Goal: Ask a question

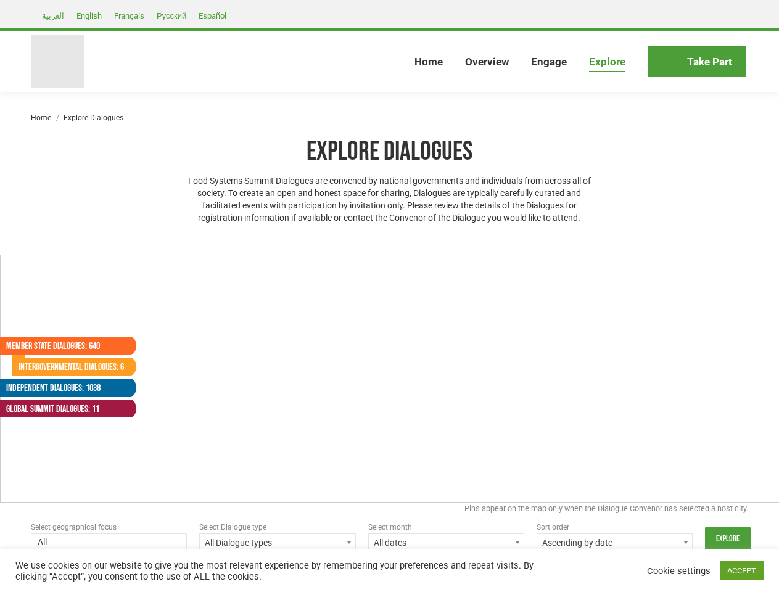
select select
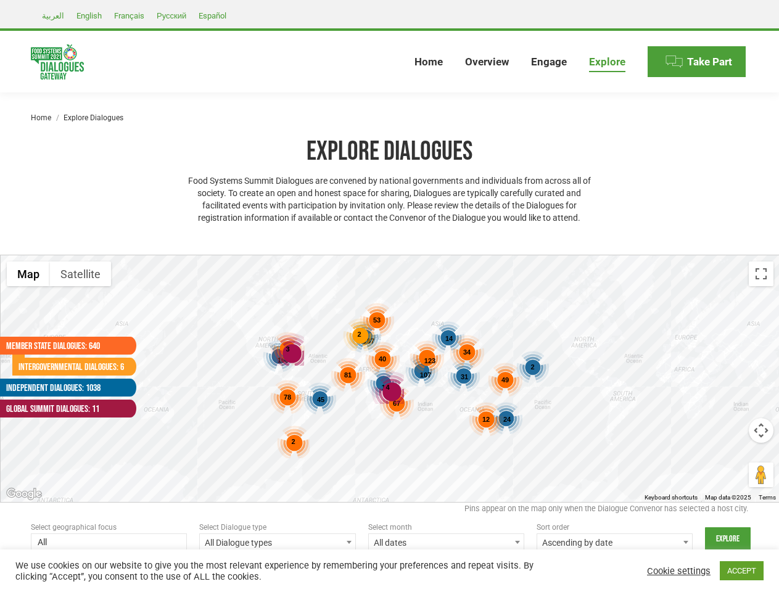
click at [389, 296] on div "187 107 168 192 45 24 31 14 2 123 53 81 78 67 49 40 12 46 2 34 2 4 3" at bounding box center [390, 378] width 779 height 247
click at [390, 379] on div "4" at bounding box center [387, 387] width 33 height 33
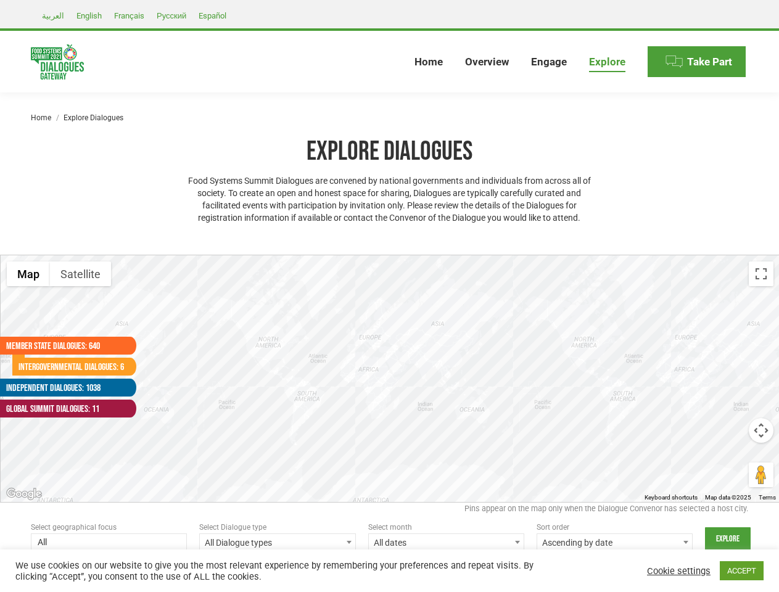
click at [390, 379] on div at bounding box center [390, 378] width 779 height 247
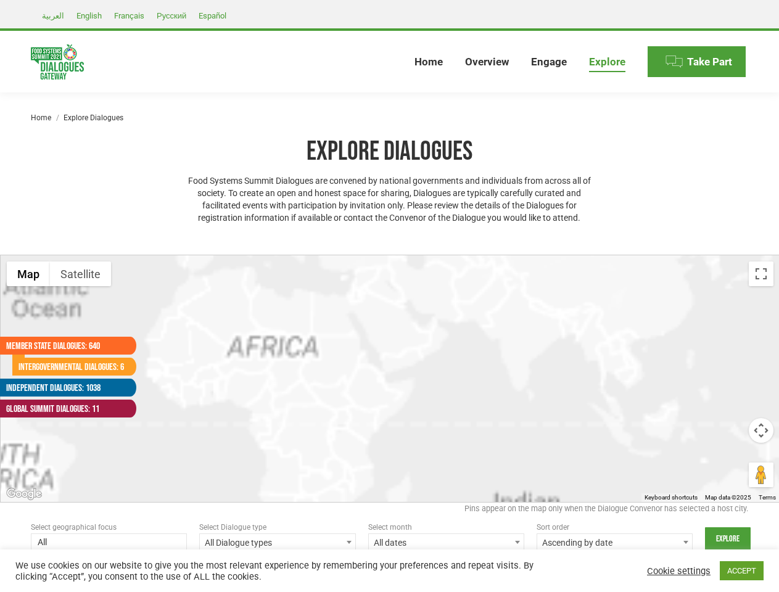
click at [390, 379] on div at bounding box center [390, 378] width 779 height 247
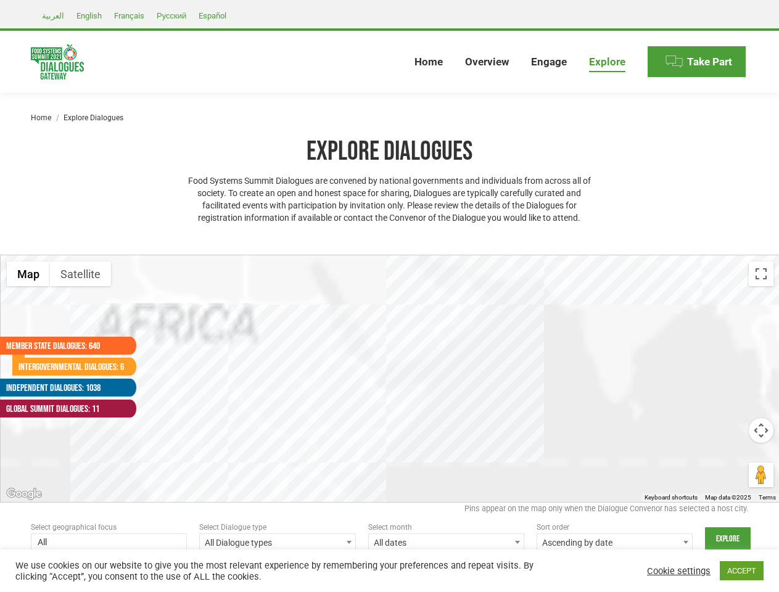
click at [321, 400] on div at bounding box center [390, 378] width 779 height 247
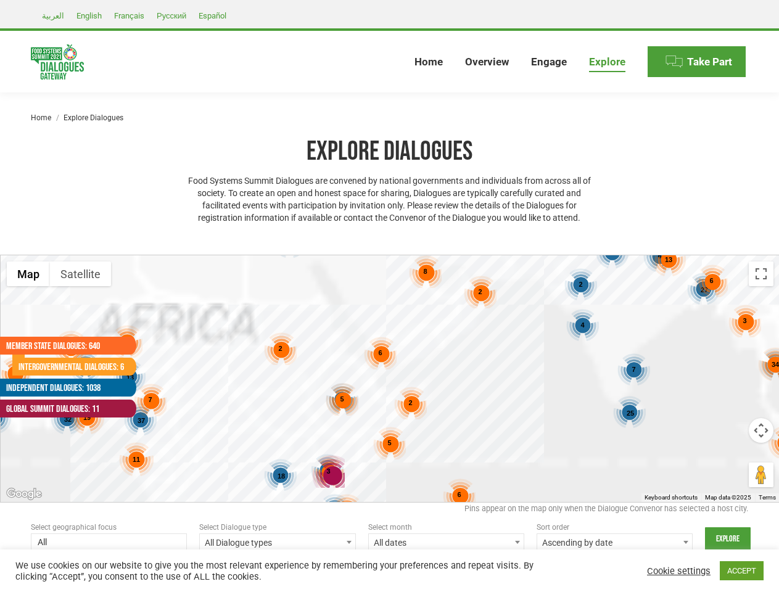
click at [507, 419] on div "7 46 4 8 32 27 6 9 25 13 37 4 3 6 2 3 5 2 3 18 13 6 5 5 6 34 5 5 2 8 2 19 3 6 1…" at bounding box center [390, 378] width 779 height 247
click at [464, 377] on div "7 46 4 8 32 27 6 9 25 13 37 4 3 6 2 3 5 2 3 18 13 6 5 5 6 34 5 5 2 8 2 19 3 6 1…" at bounding box center [390, 378] width 779 height 247
click at [449, 339] on div "7 46 4 8 32 27 6 9 25 13 37 4 3 6 2 3 5 2 3 18 13 6 5 5 6 34 5 5 2 8 2 19 3 6 1…" at bounding box center [390, 378] width 779 height 247
click at [532, 367] on div "7 46 4 8 32 27 6 9 25 13 37 4 3 6 2 3 5 2 3 18 13 6 5 5 6 34 5 5 2 8 2 19 3 6 1…" at bounding box center [390, 378] width 779 height 247
click at [430, 361] on div "7 46 4 8 32 27 6 9 25 13 37 4 3 6 2 3 5 2 3 18 13 6 5 5 6 34 5 5 2 8 2 19 3 6 1…" at bounding box center [390, 378] width 779 height 247
